Goal: Information Seeking & Learning: Learn about a topic

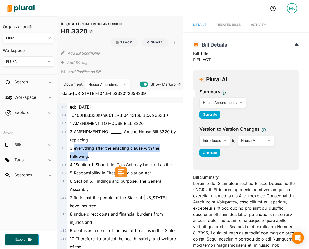
click at [117, 83] on div "House Amendment 001" at bounding box center [104, 84] width 33 height 5
click at [144, 147] on span "3 everything after the enacting clause with the following:" at bounding box center [114, 151] width 89 height 13
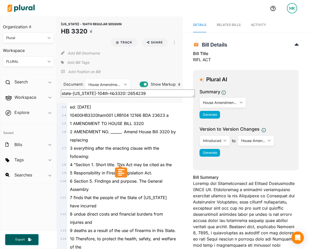
click at [115, 83] on div "House Amendment 001" at bounding box center [104, 84] width 33 height 5
click at [135, 135] on div "2 AMENDMENT NO. ______. Amend House Bill 3320 by replacing" at bounding box center [122, 135] width 110 height 16
click at [152, 133] on span "2 AMENDMENT NO. ______. Amend House Bill 3320 by replacing" at bounding box center [123, 135] width 106 height 13
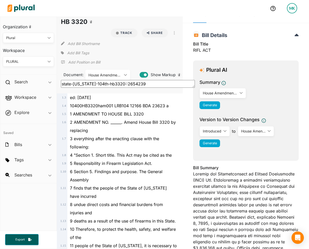
scroll to position [9, 0]
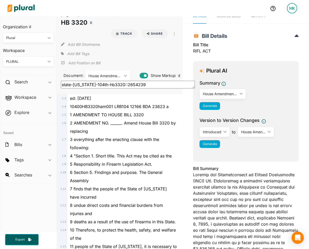
click at [136, 167] on div "5 Responsibility in Firearm Legislation Act." at bounding box center [122, 164] width 110 height 8
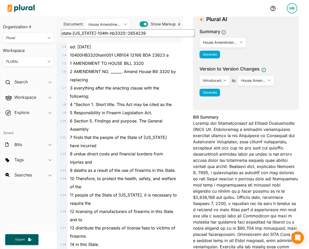
scroll to position [66, 0]
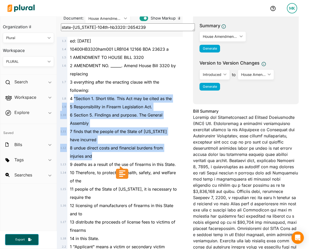
drag, startPoint x: 74, startPoint y: 98, endPoint x: 113, endPoint y: 154, distance: 68.2
click at [113, 155] on div "8 undue direct costs and financial burdens from injuries and" at bounding box center [122, 152] width 110 height 16
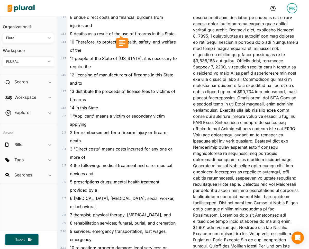
scroll to position [0, 0]
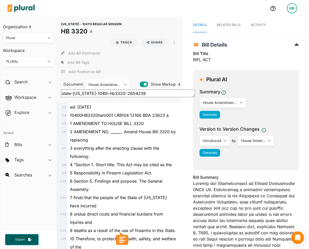
click at [122, 84] on icon "ic_keyboard_arrow_down" at bounding box center [124, 84] width 5 height 2
click at [170, 130] on span "2 AMENDMENT NO. ______. Amend House Bill 3320 by replacing" at bounding box center [123, 135] width 106 height 13
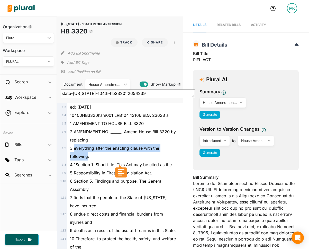
drag, startPoint x: 74, startPoint y: 148, endPoint x: 87, endPoint y: 157, distance: 16.0
click at [87, 157] on span "3 everything after the enacting clause with the following:" at bounding box center [114, 151] width 89 height 13
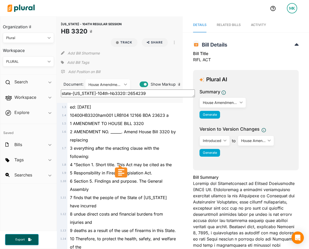
click at [94, 159] on div "3 everything after the enacting clause with the following:" at bounding box center [122, 152] width 110 height 16
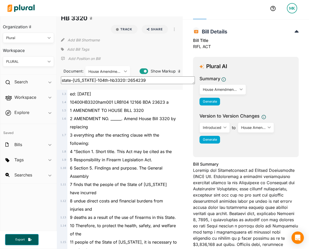
scroll to position [13, 0]
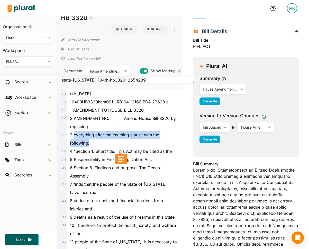
drag, startPoint x: 73, startPoint y: 134, endPoint x: 88, endPoint y: 142, distance: 17.4
click at [88, 142] on span "3 everything after the enacting clause with the following:" at bounding box center [114, 138] width 89 height 13
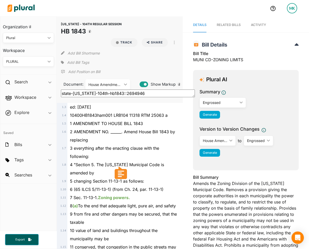
click at [160, 178] on div "5 changing Section 11-13-1 as follows:" at bounding box center [122, 181] width 110 height 8
click at [113, 83] on div "House Amendment 001" at bounding box center [104, 84] width 33 height 5
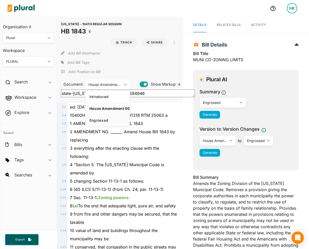
click at [110, 119] on div "Engrossed" at bounding box center [108, 120] width 38 height 4
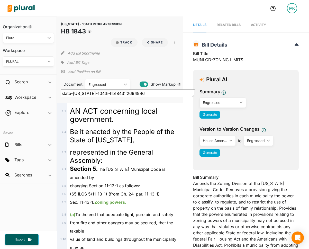
click at [114, 83] on div "Engrossed" at bounding box center [104, 84] width 33 height 5
click at [114, 109] on div "House Amendment 001" at bounding box center [108, 108] width 38 height 4
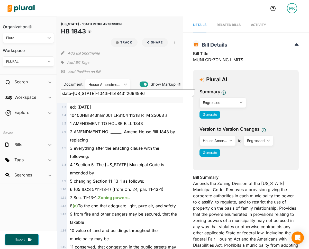
click at [133, 150] on span "3 everything after the enacting clause with the following:" at bounding box center [114, 151] width 89 height 13
drag, startPoint x: 125, startPoint y: 131, endPoint x: 170, endPoint y: 131, distance: 44.5
click at [170, 131] on span "2 AMENDMENT NO. ______. Amend House Bill 1843 by replacing" at bounding box center [122, 135] width 105 height 13
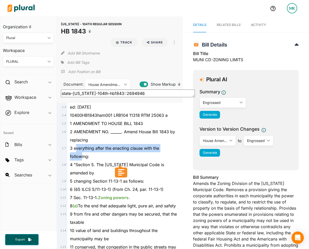
drag, startPoint x: 75, startPoint y: 149, endPoint x: 81, endPoint y: 157, distance: 10.2
click at [81, 157] on span "3 everything after the enacting clause with the following:" at bounding box center [114, 151] width 89 height 13
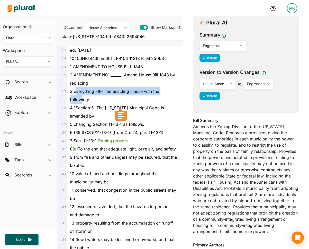
scroll to position [61, 0]
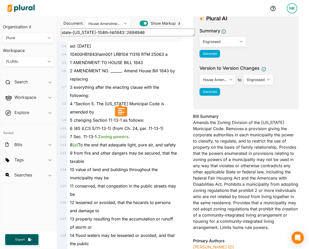
click at [104, 102] on span "4 "Section 5. The Illinois Municipal Code is amended by" at bounding box center [117, 107] width 94 height 13
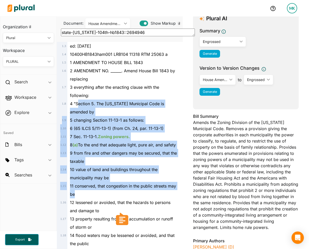
drag, startPoint x: 78, startPoint y: 106, endPoint x: 124, endPoint y: 203, distance: 107.5
click at [126, 182] on div "10 value of land and buildings throughout the municipality may be" at bounding box center [122, 173] width 110 height 16
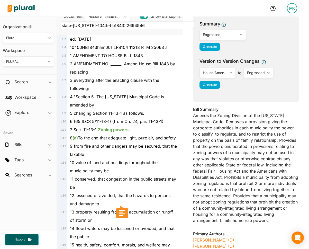
scroll to position [79, 0]
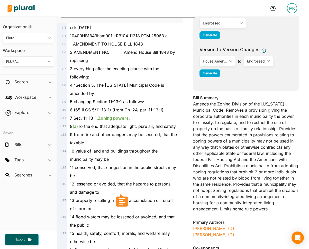
click at [77, 126] on ins "(a)" at bounding box center [74, 126] width 5 height 5
click at [133, 157] on span "10 value of land and buildings throughout the municipality may be" at bounding box center [114, 154] width 88 height 13
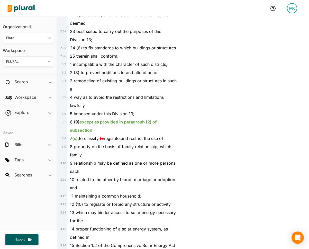
scroll to position [555, 0]
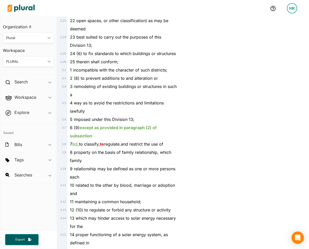
click at [89, 128] on ins "except as provided in paragraph (2) of subsection" at bounding box center [113, 131] width 87 height 13
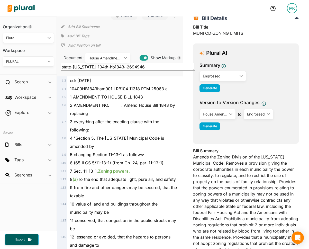
scroll to position [50, 0]
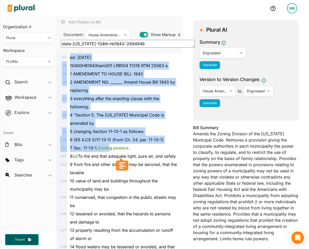
drag, startPoint x: 71, startPoint y: 60, endPoint x: 110, endPoint y: 146, distance: 94.6
click at [99, 144] on div "7 Sec. 11-13-1. Zoning powers." at bounding box center [122, 148] width 110 height 8
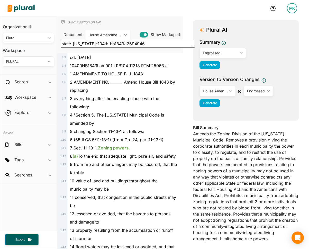
click at [115, 137] on span "6 (65 ILCS 5/11-13-1) (from Ch. 24, par. 11-13-1)" at bounding box center [117, 139] width 94 height 5
click at [125, 155] on span "8 (a) To the end that adequate light, pure air, and safety" at bounding box center [123, 155] width 106 height 5
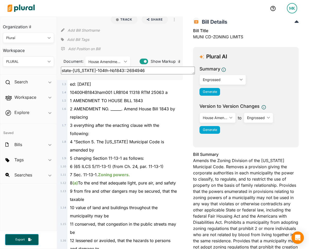
scroll to position [16, 0]
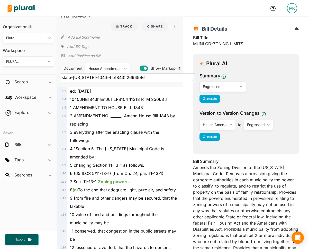
click at [227, 87] on div "Engrossed" at bounding box center [220, 86] width 34 height 5
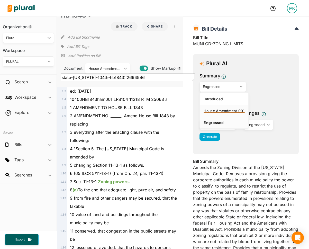
click at [230, 108] on link "House Amendment 001" at bounding box center [224, 111] width 48 height 12
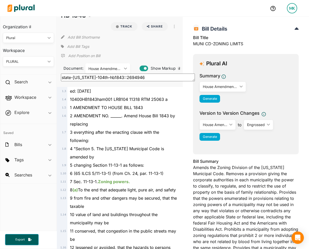
click at [232, 87] on div "House Amendment 001" at bounding box center [220, 86] width 34 height 5
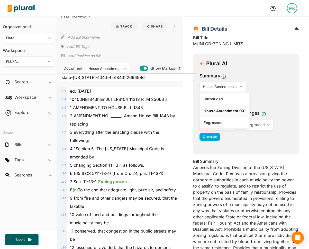
click at [159, 116] on span "2 AMENDMENT NO. ______. Amend House Bill 1843 by replacing" at bounding box center [122, 119] width 105 height 13
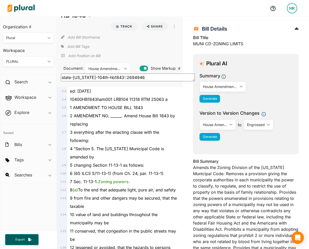
click at [117, 65] on div "House Amendment 001 ic_keyboard_arrow_down" at bounding box center [107, 68] width 45 height 10
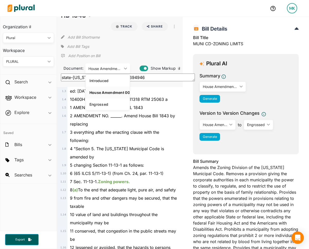
click at [116, 67] on div "House Amendment 001" at bounding box center [104, 68] width 33 height 5
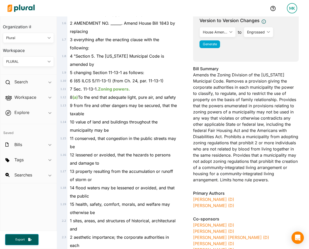
scroll to position [0, 0]
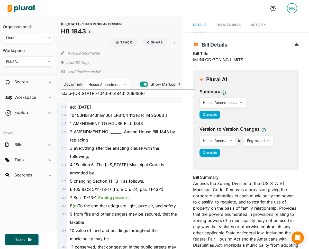
click at [112, 126] on span "1 AMENDMENT TO HOUSE BILL 1843" at bounding box center [106, 123] width 73 height 5
click at [225, 102] on div "House Amendment 001" at bounding box center [220, 102] width 34 height 5
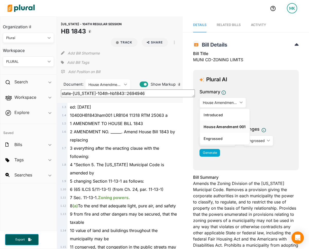
click at [144, 152] on div "3 everything after the enacting clause with the following:" at bounding box center [122, 152] width 110 height 16
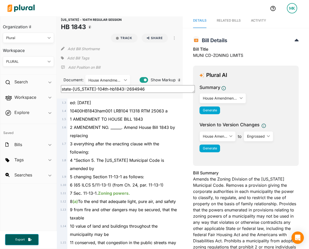
scroll to position [1, 0]
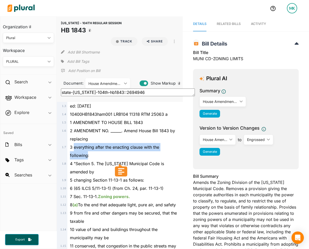
drag, startPoint x: 75, startPoint y: 147, endPoint x: 86, endPoint y: 157, distance: 15.0
click at [86, 157] on span "3 everything after the enacting clause with the following:" at bounding box center [114, 150] width 89 height 13
click at [103, 149] on span "3 everything after the enacting clause with the following:" at bounding box center [114, 150] width 89 height 13
click at [120, 145] on span "3 everything after the enacting clause with the following:" at bounding box center [114, 150] width 89 height 13
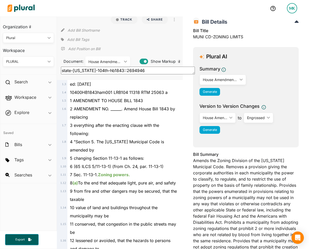
scroll to position [25, 0]
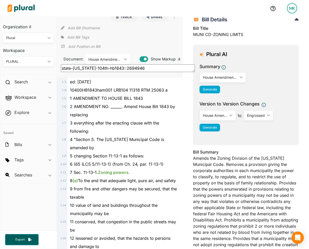
click at [217, 87] on button "Generate" at bounding box center [209, 90] width 21 height 8
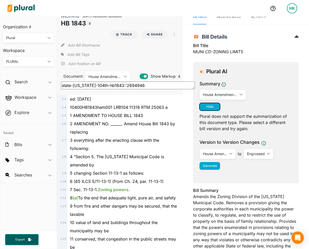
scroll to position [6, 0]
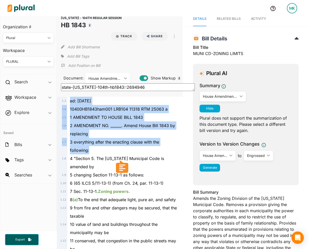
drag, startPoint x: 69, startPoint y: 101, endPoint x: 94, endPoint y: 148, distance: 53.1
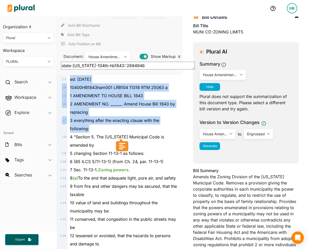
scroll to position [27, 0]
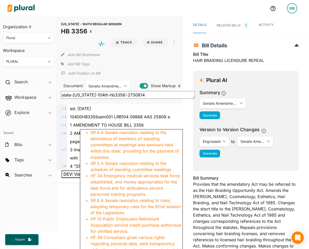
click at [158, 111] on div "ed: [DATE]" at bounding box center [122, 108] width 110 height 8
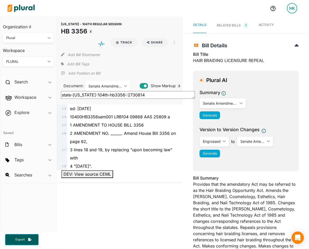
click at [110, 89] on div "Senate Amendment 001 ic_keyboard_arrow_down" at bounding box center [107, 86] width 45 height 10
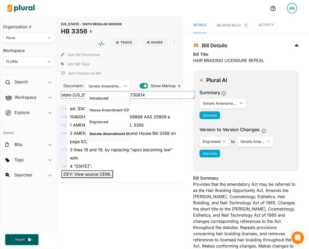
click at [115, 103] on link "Introduced" at bounding box center [108, 98] width 45 height 12
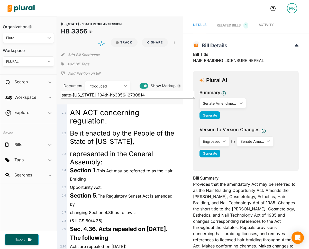
click at [108, 85] on div "Introduced" at bounding box center [104, 85] width 33 height 5
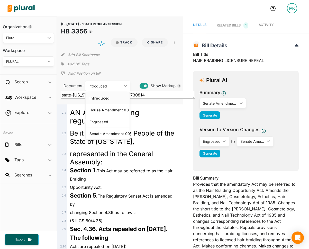
click at [107, 86] on div "Introduced" at bounding box center [104, 85] width 33 height 5
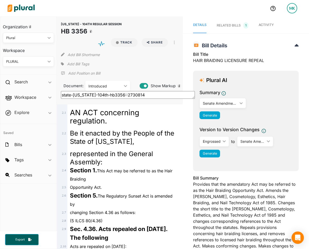
click at [107, 86] on div "Introduced" at bounding box center [104, 85] width 33 height 5
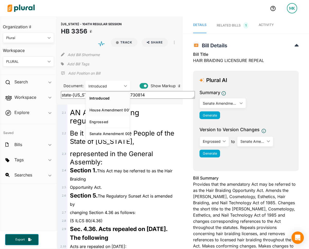
click at [111, 111] on div "House Amendment 001" at bounding box center [108, 110] width 38 height 4
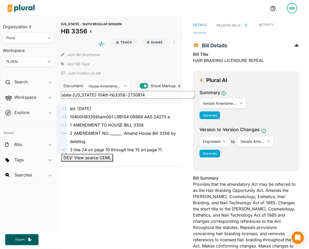
click at [111, 87] on div "House Amendment 001" at bounding box center [104, 85] width 33 height 5
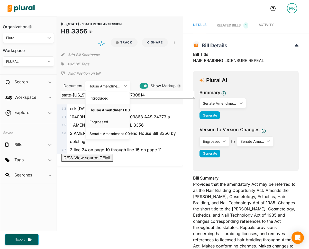
scroll to position [0, 2]
click at [160, 136] on div "2 AMENDMENT NO. ______. Amend House Bill 3356 by deleting" at bounding box center [122, 137] width 110 height 16
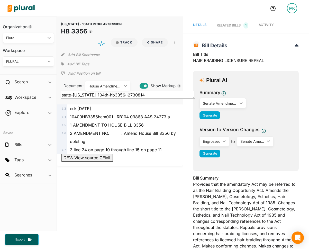
click at [108, 88] on div "House Amendment 001" at bounding box center [104, 85] width 33 height 5
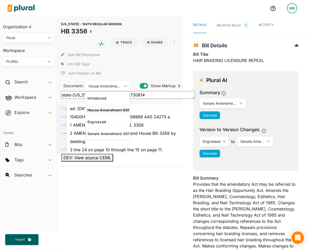
click at [170, 137] on div "2 AMENDMENT NO. ______. Amend House Bill 3356 by deleting" at bounding box center [122, 137] width 110 height 16
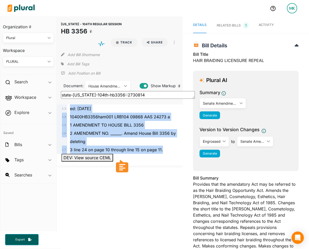
drag, startPoint x: 171, startPoint y: 151, endPoint x: 69, endPoint y: 107, distance: 110.4
click at [69, 107] on div "1 . 3 ed: [DATE] 1 . 4 10400HB3356ham001 LRB104 09868 AAS 24273 a 1 . 5 1 AMEND…" at bounding box center [120, 128] width 122 height 49
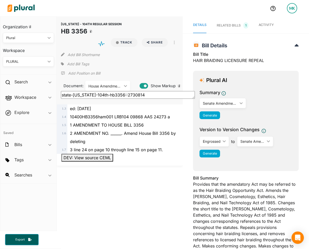
click at [152, 155] on p "DEV: View source CEML" at bounding box center [120, 158] width 122 height 8
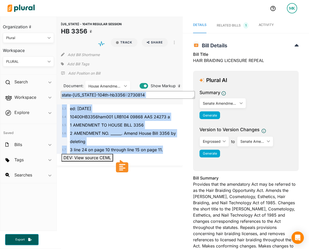
drag, startPoint x: 166, startPoint y: 150, endPoint x: 82, endPoint y: 100, distance: 97.2
click at [90, 119] on span "10400HB3356ham001 LRB104 09868 AAS 24273 a" at bounding box center [120, 116] width 100 height 5
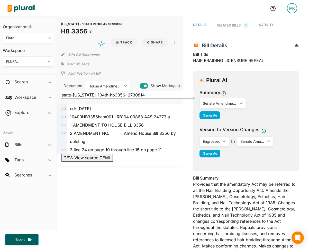
click at [251, 169] on div "Plural AI Summary Senate Amendment 001 ic_keyboard_arrow_down Introduced House …" at bounding box center [246, 121] width 106 height 100
click at [123, 84] on div "House Amendment 001 ic_keyboard_arrow_down" at bounding box center [107, 86] width 45 height 10
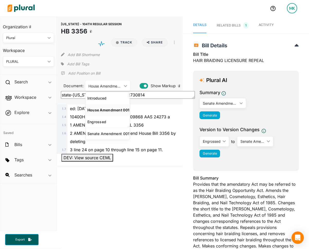
click at [175, 143] on div "2 AMENDMENT NO. ______. Amend House Bill 3356 by deleting" at bounding box center [122, 137] width 110 height 16
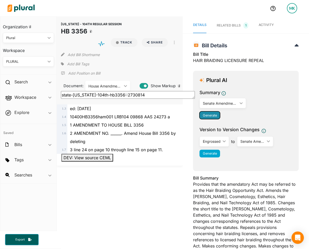
click at [215, 116] on span "Generate" at bounding box center [210, 115] width 14 height 4
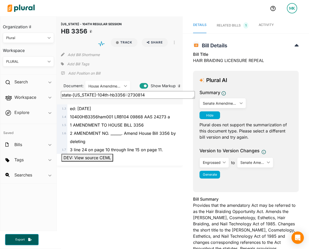
click at [217, 132] on div "Plural does not support the summarization of this document type. Please select …" at bounding box center [245, 129] width 93 height 21
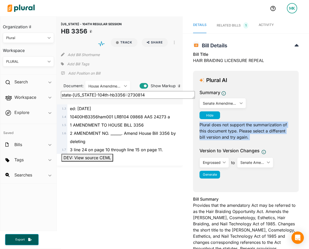
click at [217, 132] on div "Plural does not support the summarization of this document type. Please select …" at bounding box center [245, 129] width 93 height 21
click at [229, 104] on div "Senate Amendment 001" at bounding box center [220, 102] width 34 height 5
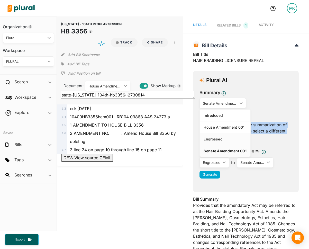
click at [229, 140] on div "Engrossed" at bounding box center [225, 139] width 43 height 4
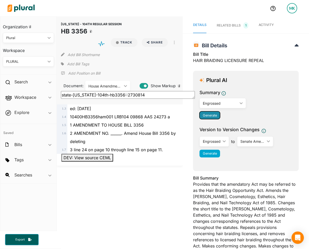
click at [210, 117] on button "Generate" at bounding box center [209, 115] width 21 height 8
click at [114, 86] on div "House Amendment 001" at bounding box center [104, 85] width 33 height 5
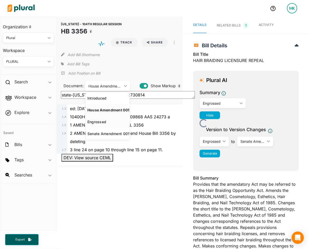
click at [115, 121] on div "Engrossed" at bounding box center [106, 122] width 38 height 4
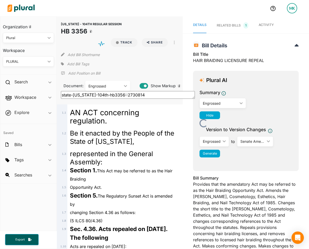
click at [159, 190] on div "Opportunity Act." at bounding box center [122, 187] width 110 height 8
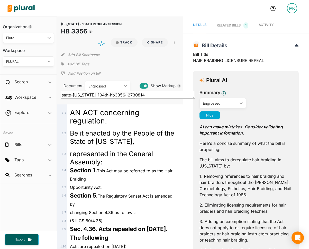
click at [109, 87] on div "Engrossed" at bounding box center [104, 85] width 33 height 5
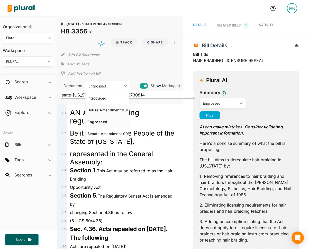
drag, startPoint x: 112, startPoint y: 111, endPoint x: 116, endPoint y: 107, distance: 5.3
click at [112, 111] on div "House Amendment 001" at bounding box center [106, 110] width 38 height 4
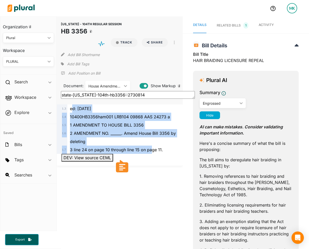
drag, startPoint x: 73, startPoint y: 108, endPoint x: 150, endPoint y: 153, distance: 89.4
click at [150, 153] on div "1 . 3 ed: [DATE] 1 . 4 10400HB3356ham001 LRB104 09868 AAS 24273 a 1 . 5 1 AMEND…" at bounding box center [120, 128] width 122 height 49
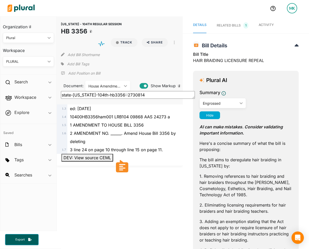
click at [169, 152] on div "3 line 24 on page 10 through line 15 on page 11." at bounding box center [122, 149] width 110 height 8
drag, startPoint x: 167, startPoint y: 151, endPoint x: 108, endPoint y: 113, distance: 70.3
click at [108, 113] on div "1 . 3 ed: [DATE] 1 . 4 10400HB3356ham001 LRB104 09868 AAS 24273 a 1 . 5 1 AMEND…" at bounding box center [120, 128] width 122 height 49
click at [92, 116] on span "10400HB3356ham001 LRB104 09868 AAS 24273 a" at bounding box center [120, 116] width 100 height 5
click at [118, 90] on div "House Amendment 001 ic_keyboard_arrow_down" at bounding box center [107, 86] width 45 height 10
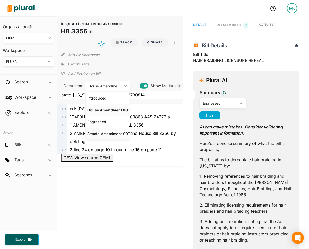
click at [116, 134] on div "Senate Amendment 001" at bounding box center [106, 133] width 38 height 4
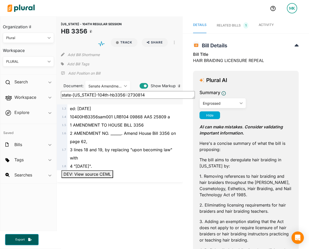
click at [109, 85] on div "Senate Amendment 001" at bounding box center [104, 85] width 33 height 5
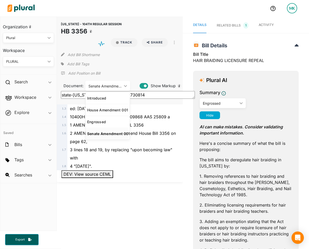
click at [110, 134] on div "Senate Amendment 001" at bounding box center [106, 133] width 38 height 4
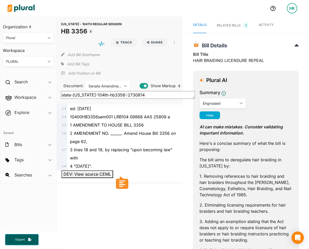
drag, startPoint x: 144, startPoint y: 164, endPoint x: 112, endPoint y: 131, distance: 46.0
click at [112, 131] on div "1 . 3 ed: [DATE] 1 . 4 10400HB3356sam001 LRB104 09868 AAS 25809 a 1 . 5 1 AMEND…" at bounding box center [120, 137] width 122 height 66
click at [112, 131] on span "2 AMENDMENT NO. ______. Amend House Bill 3356 on page 62," at bounding box center [123, 137] width 106 height 13
click at [105, 84] on div "Senate Amendment 001" at bounding box center [104, 85] width 33 height 5
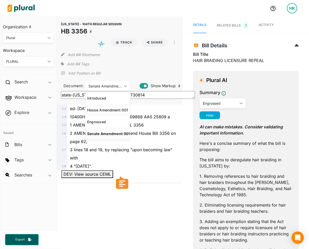
click at [112, 109] on div "House Amendment 001" at bounding box center [106, 110] width 38 height 4
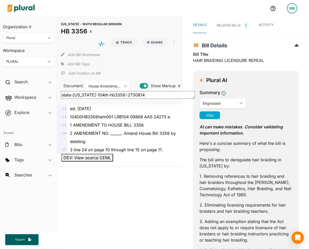
click at [119, 120] on div "10400HB3356ham001 LRB104 09868 AAS 24273 a" at bounding box center [122, 117] width 110 height 8
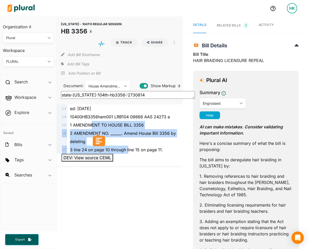
drag, startPoint x: 92, startPoint y: 123, endPoint x: 128, endPoint y: 148, distance: 44.1
click at [128, 148] on div "1 . 3 ed: [DATE] 1 . 4 10400HB3356ham001 LRB104 09868 AAS 24273 a 1 . 5 1 AMEND…" at bounding box center [120, 128] width 122 height 49
click at [128, 148] on span "3 line 24 on page 10 through line 15 on page 11." at bounding box center [116, 149] width 93 height 5
drag, startPoint x: 157, startPoint y: 149, endPoint x: 99, endPoint y: 123, distance: 63.7
click at [99, 123] on div "1 . 3 ed: [DATE] 1 . 4 10400HB3356ham001 LRB104 09868 AAS 24273 a 1 . 5 1 AMEND…" at bounding box center [120, 128] width 122 height 49
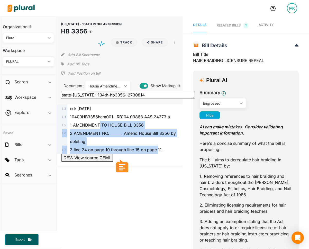
click at [99, 123] on span "1 AMENDMENT TO HOUSE BILL 3356" at bounding box center [107, 124] width 74 height 5
